Goal: Task Accomplishment & Management: Use online tool/utility

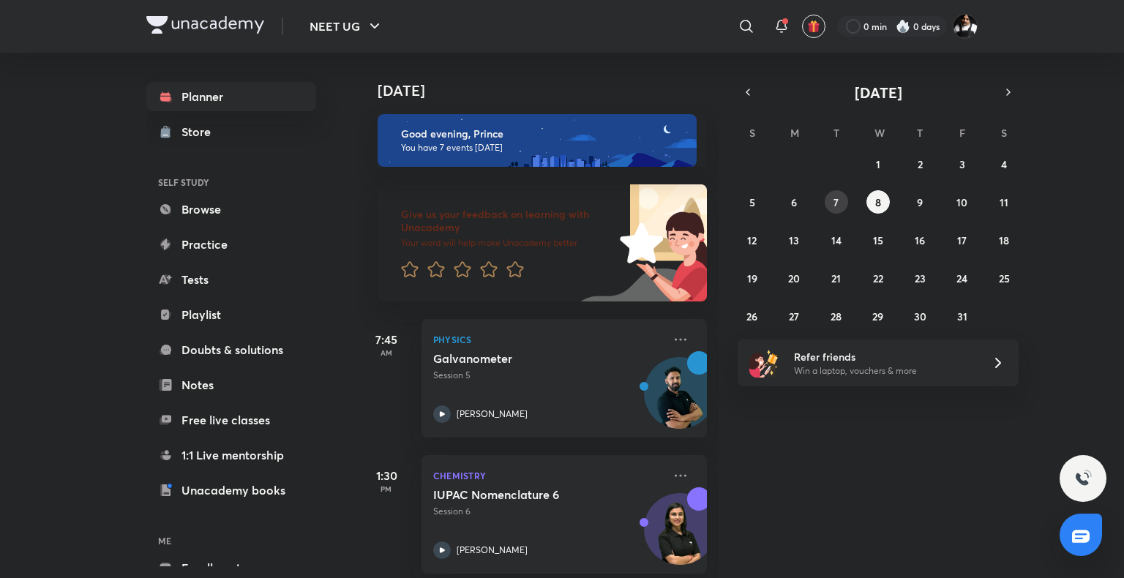
click at [842, 192] on button "7" at bounding box center [836, 201] width 23 height 23
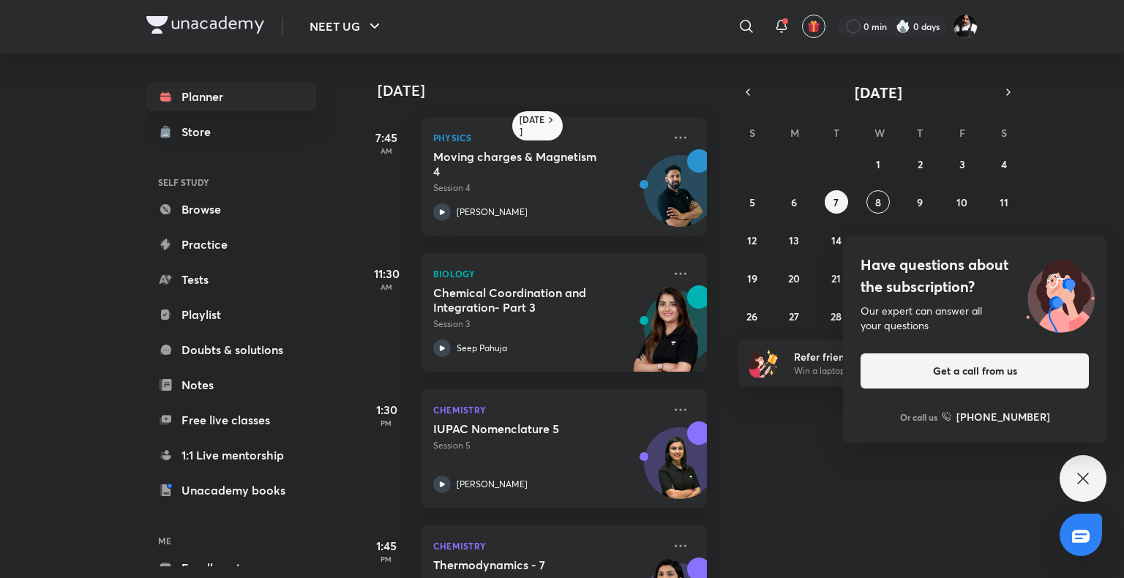
click at [1088, 484] on icon at bounding box center [1082, 478] width 11 height 11
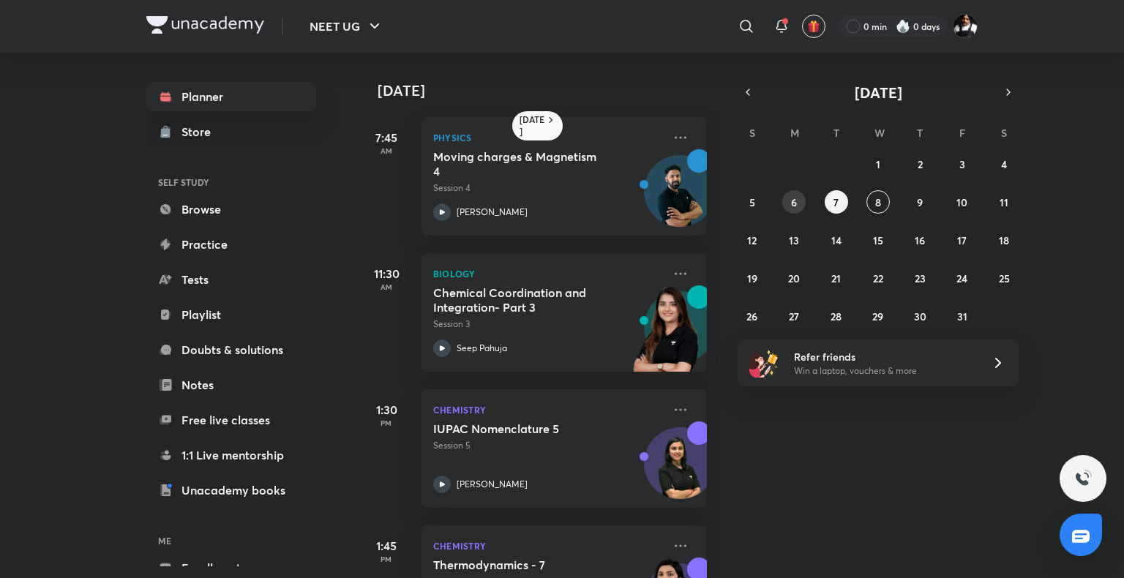
click at [802, 195] on button "6" at bounding box center [793, 201] width 23 height 23
click at [754, 195] on abbr "5" at bounding box center [752, 202] width 6 height 14
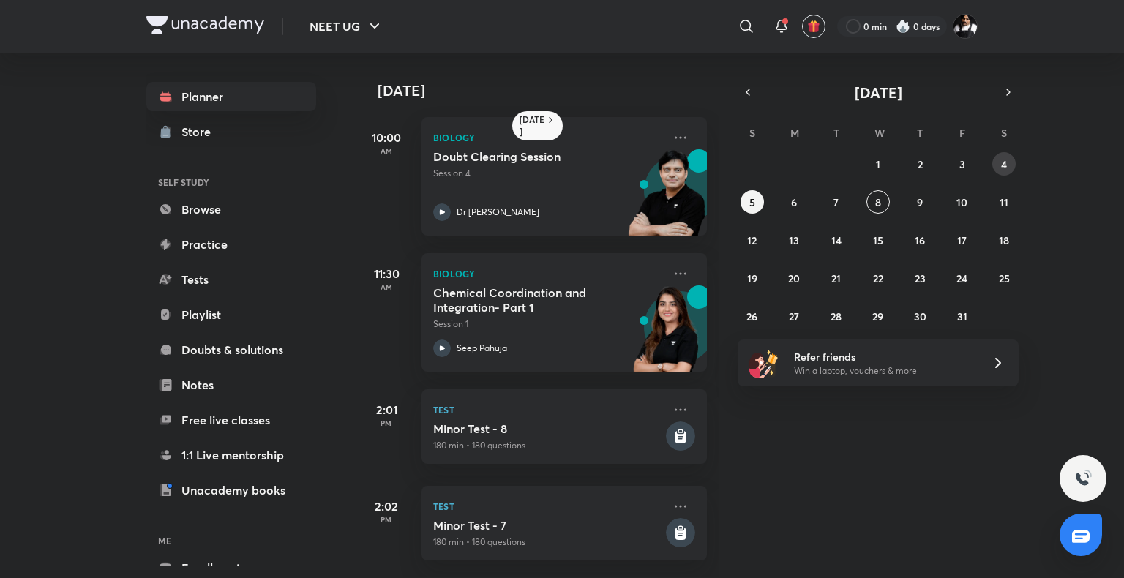
click at [1005, 158] on abbr "4" at bounding box center [1004, 164] width 6 height 14
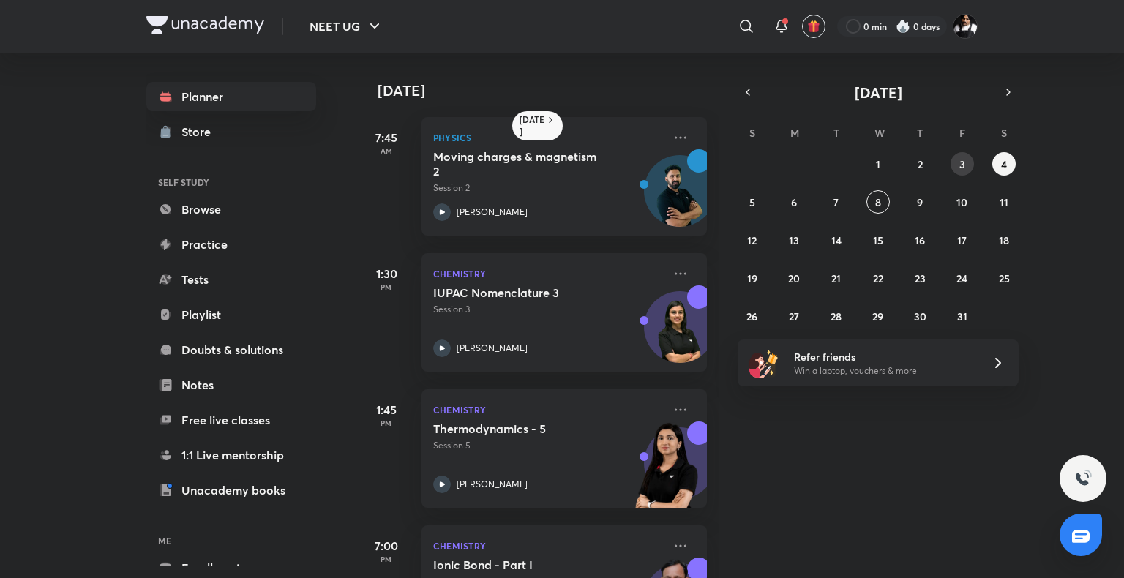
click at [972, 159] on button "3" at bounding box center [962, 163] width 23 height 23
click at [925, 201] on button "9" at bounding box center [919, 201] width 23 height 23
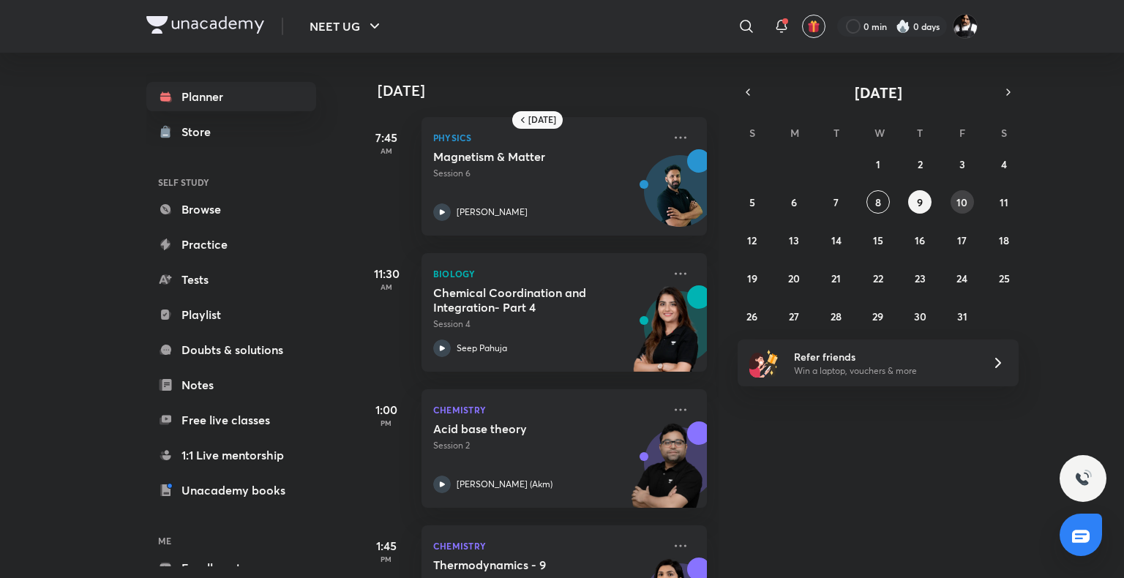
click at [971, 200] on button "10" at bounding box center [962, 201] width 23 height 23
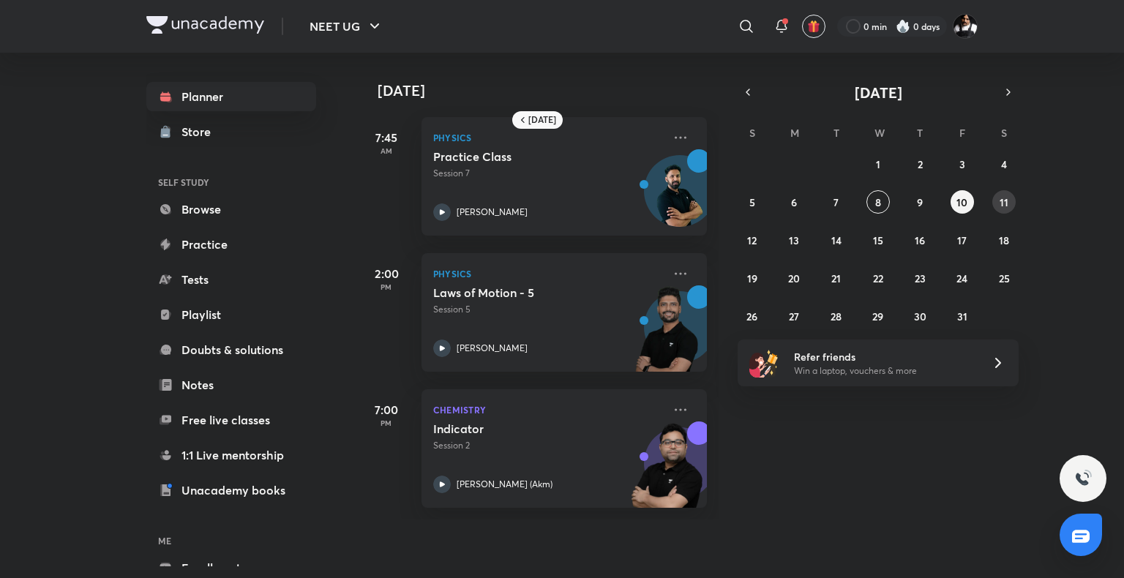
click at [1016, 201] on div "28 29 30 1 2 3 4 5 6 7 8 9 10 11 12 13 14 15 16 17 18 19 20 21 22 23 24 25 26 2…" at bounding box center [878, 240] width 281 height 176
click at [1010, 201] on button "11" at bounding box center [1003, 201] width 23 height 23
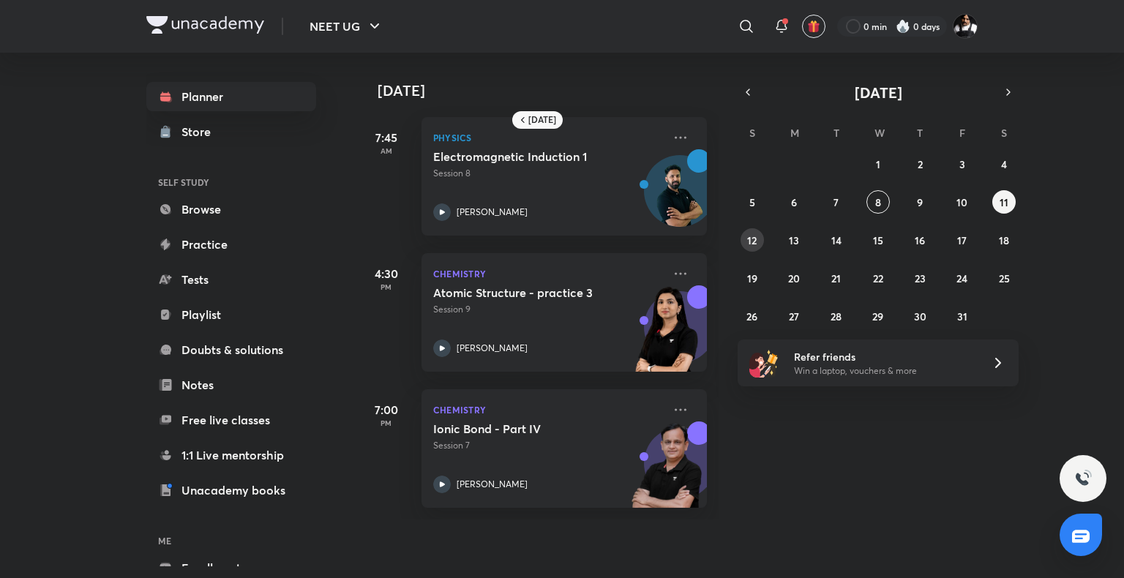
click at [743, 243] on button "12" at bounding box center [752, 239] width 23 height 23
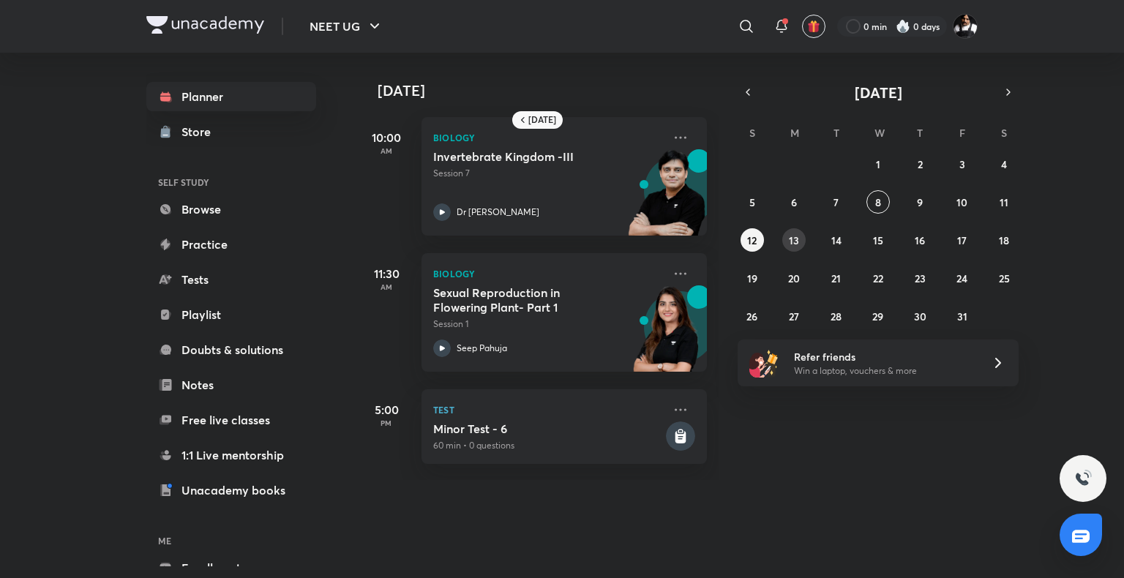
click at [796, 244] on abbr "13" at bounding box center [794, 240] width 10 height 14
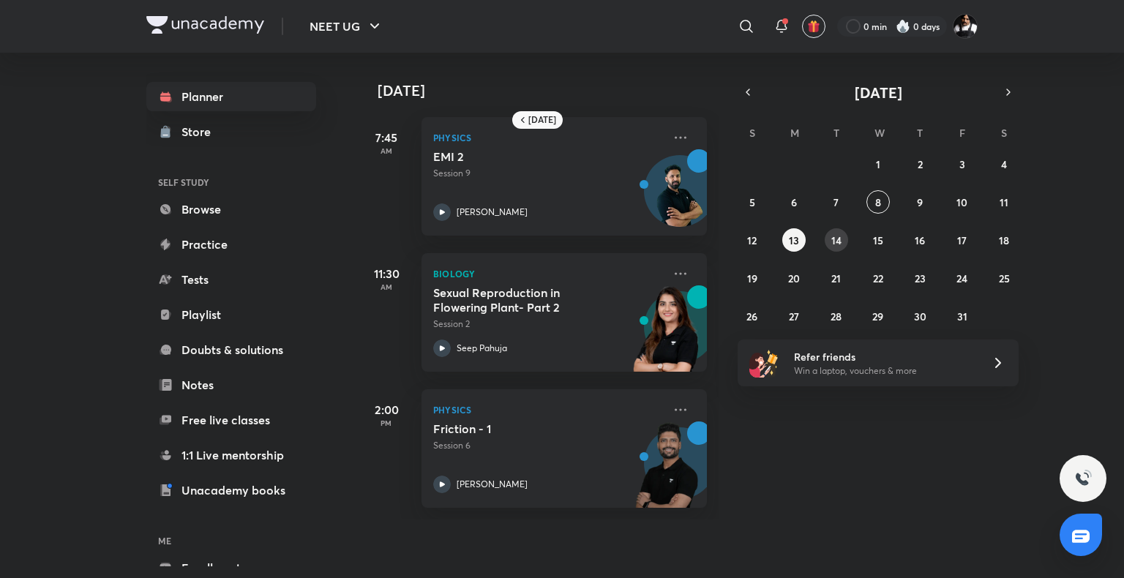
click at [840, 244] on abbr "14" at bounding box center [836, 240] width 10 height 14
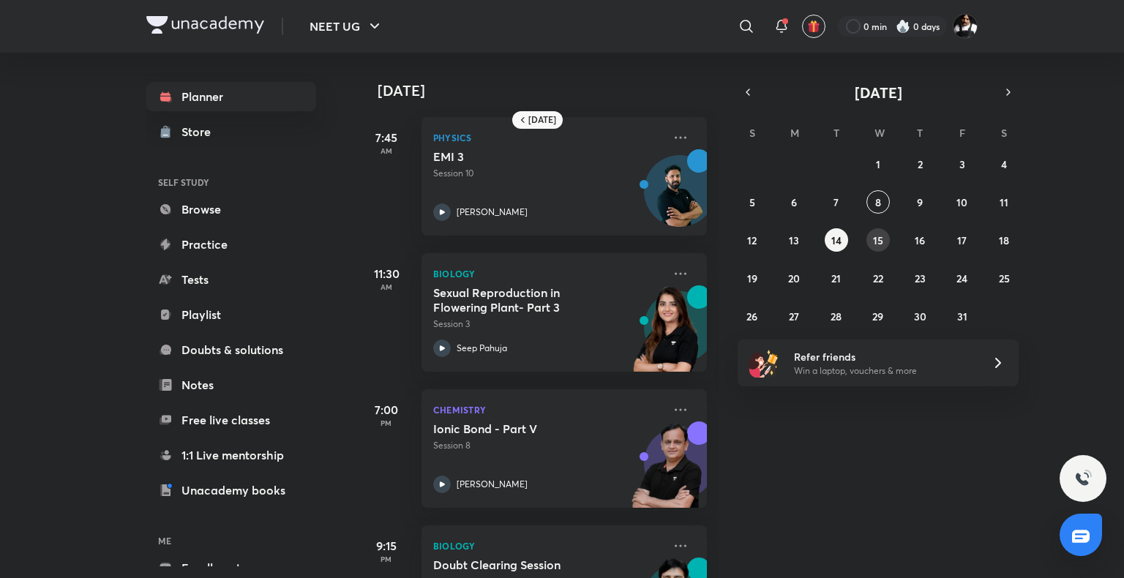
click at [881, 242] on abbr "15" at bounding box center [878, 240] width 10 height 14
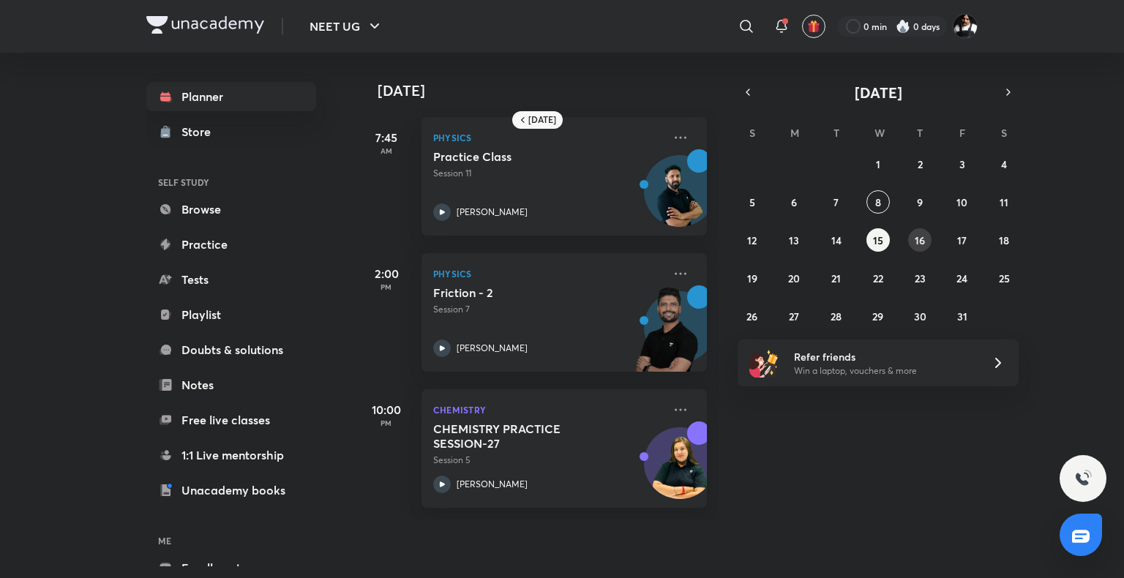
click at [931, 240] on button "16" at bounding box center [919, 239] width 23 height 23
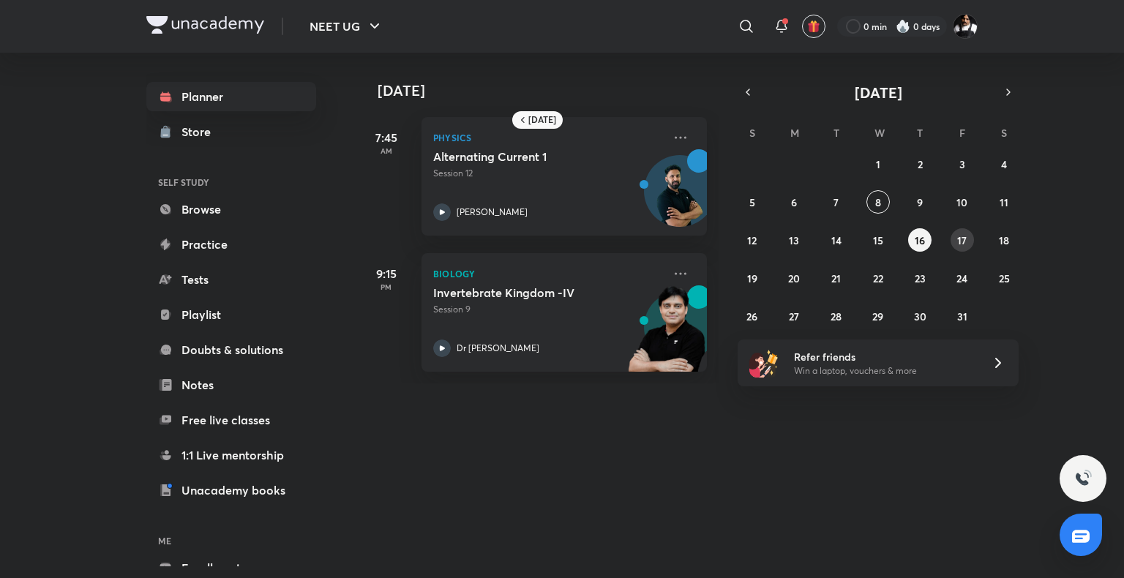
click at [957, 240] on abbr "17" at bounding box center [962, 240] width 10 height 14
click at [978, 240] on div "28 29 30 1 2 3 4 5 6 7 8 9 10 11 12 13 14 15 16 17 18 19 20 21 22 23 24 25 26 2…" at bounding box center [878, 240] width 281 height 176
click at [992, 240] on button "18" at bounding box center [1003, 239] width 23 height 23
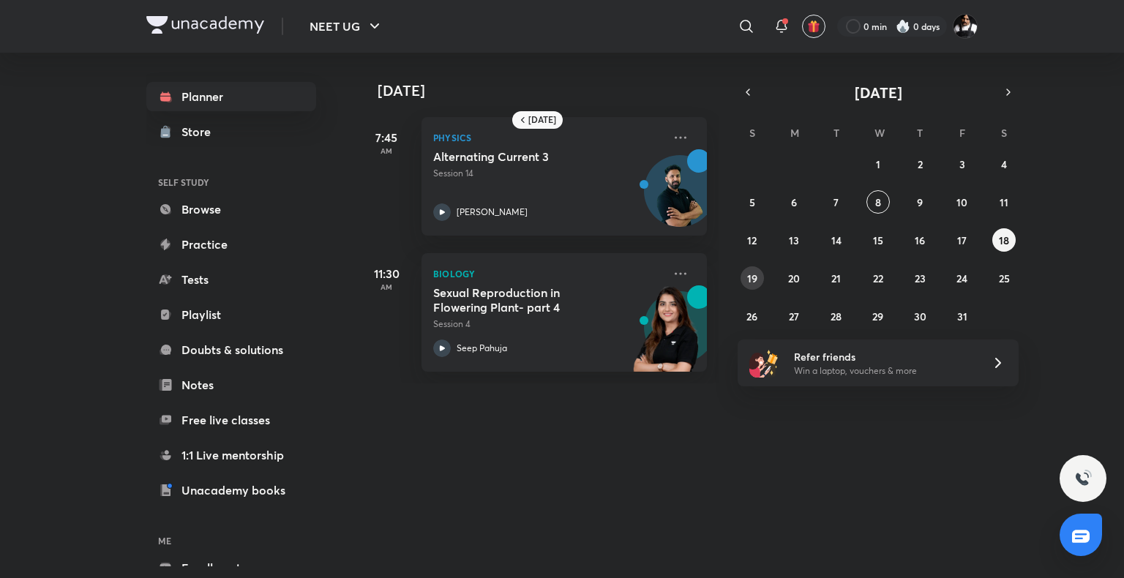
click at [752, 282] on abbr "19" at bounding box center [752, 279] width 10 height 14
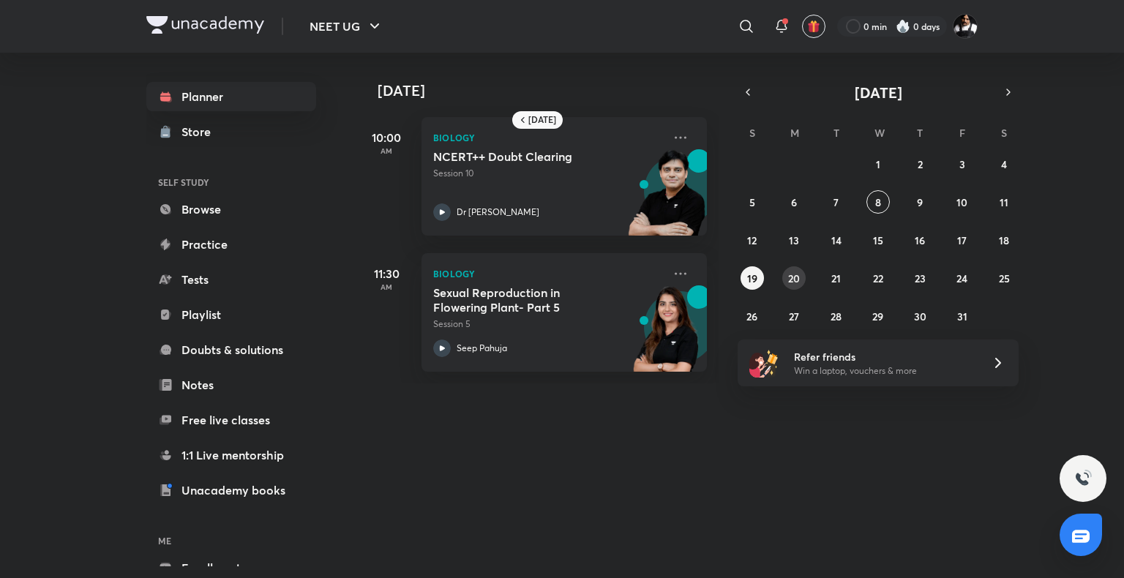
click at [787, 280] on button "20" at bounding box center [793, 277] width 23 height 23
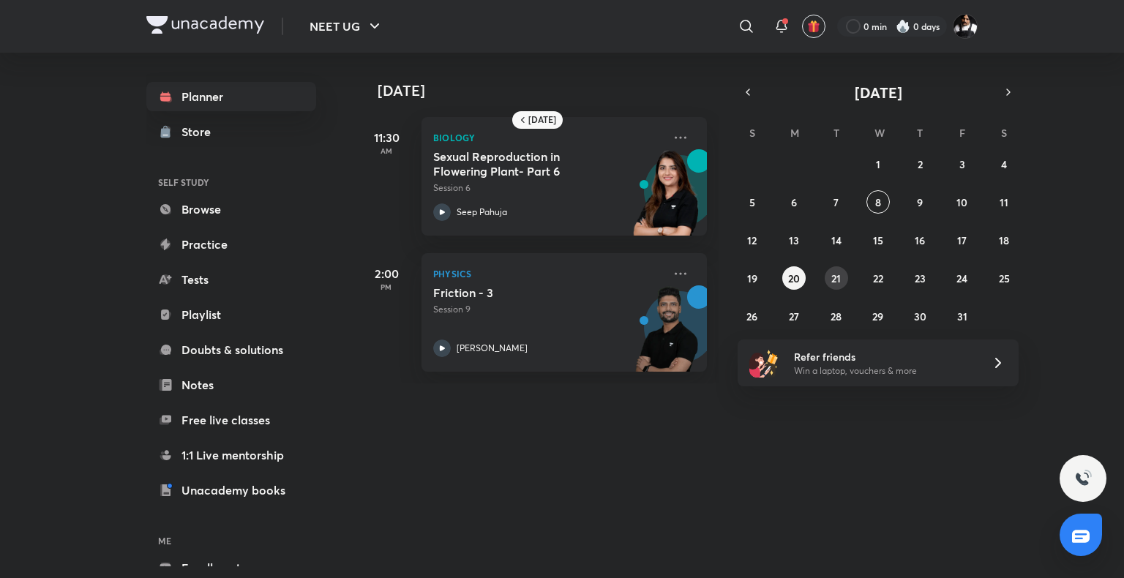
click at [840, 277] on abbr "21" at bounding box center [836, 279] width 10 height 14
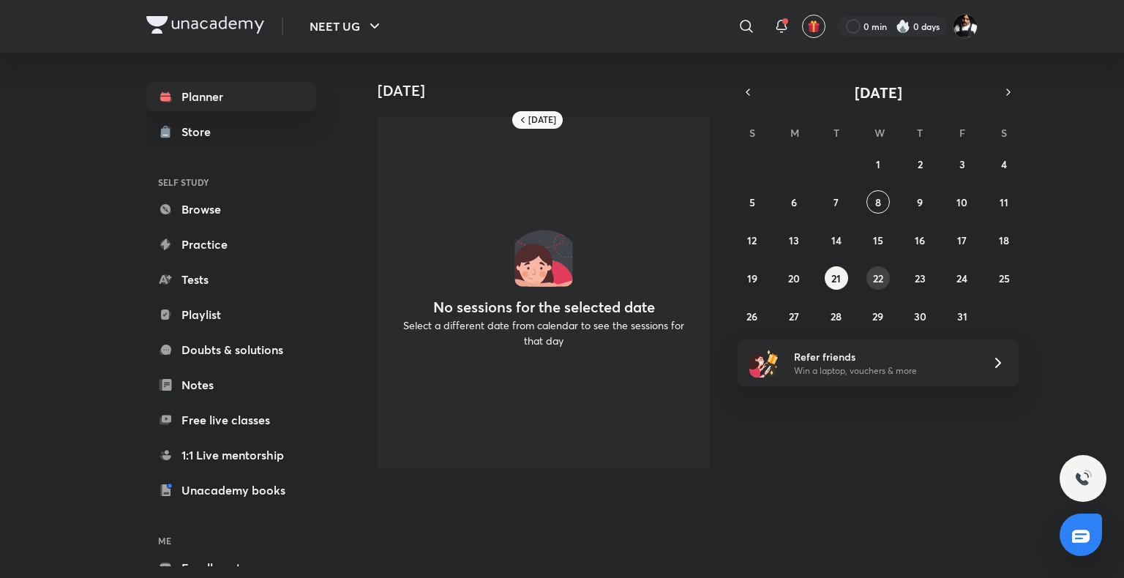
click at [870, 277] on button "22" at bounding box center [877, 277] width 23 height 23
click at [826, 520] on div "[DATE] [DATE] No sessions for the selected date Select a different date from ca…" at bounding box center [667, 310] width 621 height 514
